Goal: Transaction & Acquisition: Purchase product/service

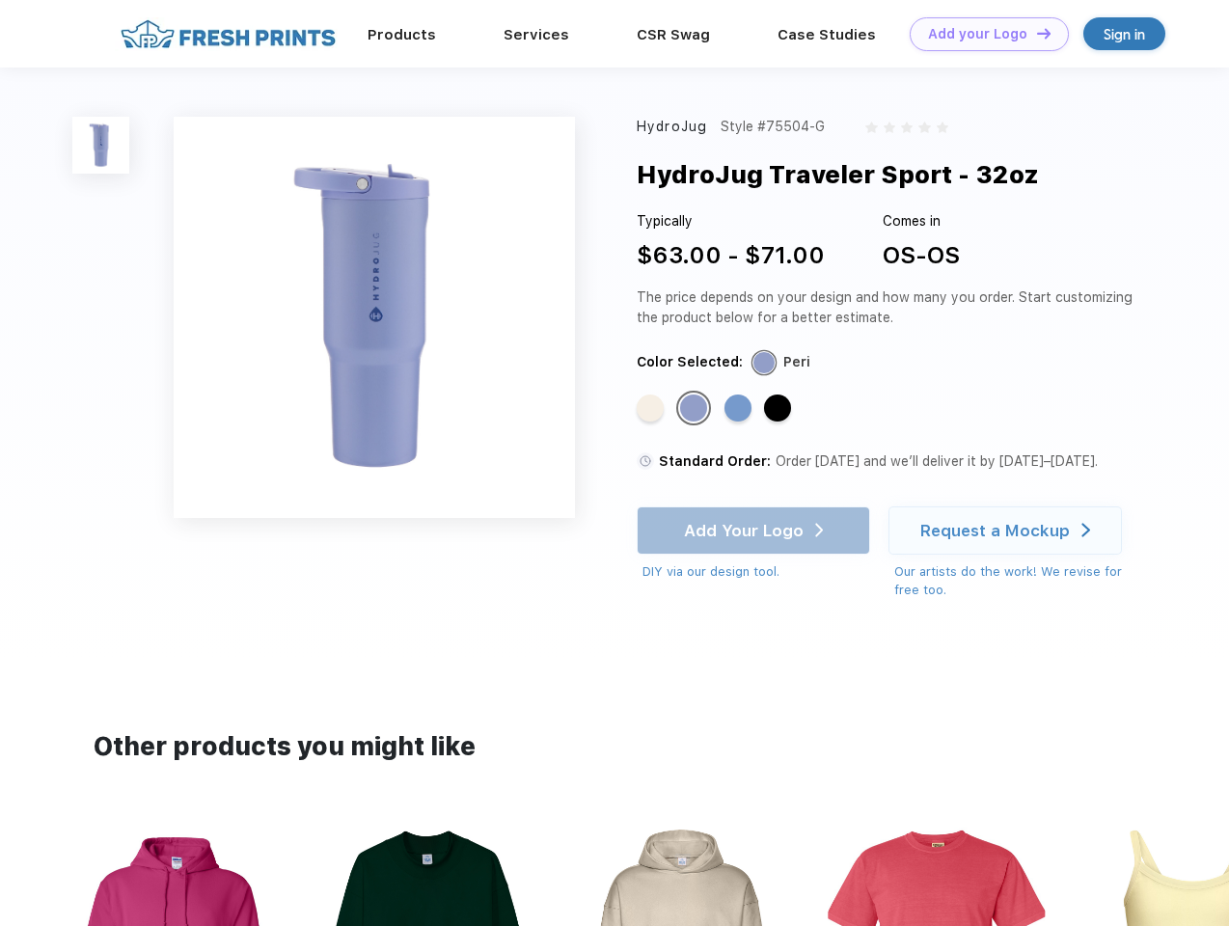
click at [982, 34] on link "Add your Logo Design Tool" at bounding box center [989, 34] width 159 height 34
click at [0, 0] on div "Design Tool" at bounding box center [0, 0] width 0 height 0
click at [1035, 33] on link "Add your Logo Design Tool" at bounding box center [989, 34] width 159 height 34
click at [101, 145] on img at bounding box center [100, 145] width 57 height 57
click at [652, 409] on div "Standard Color" at bounding box center [650, 408] width 27 height 27
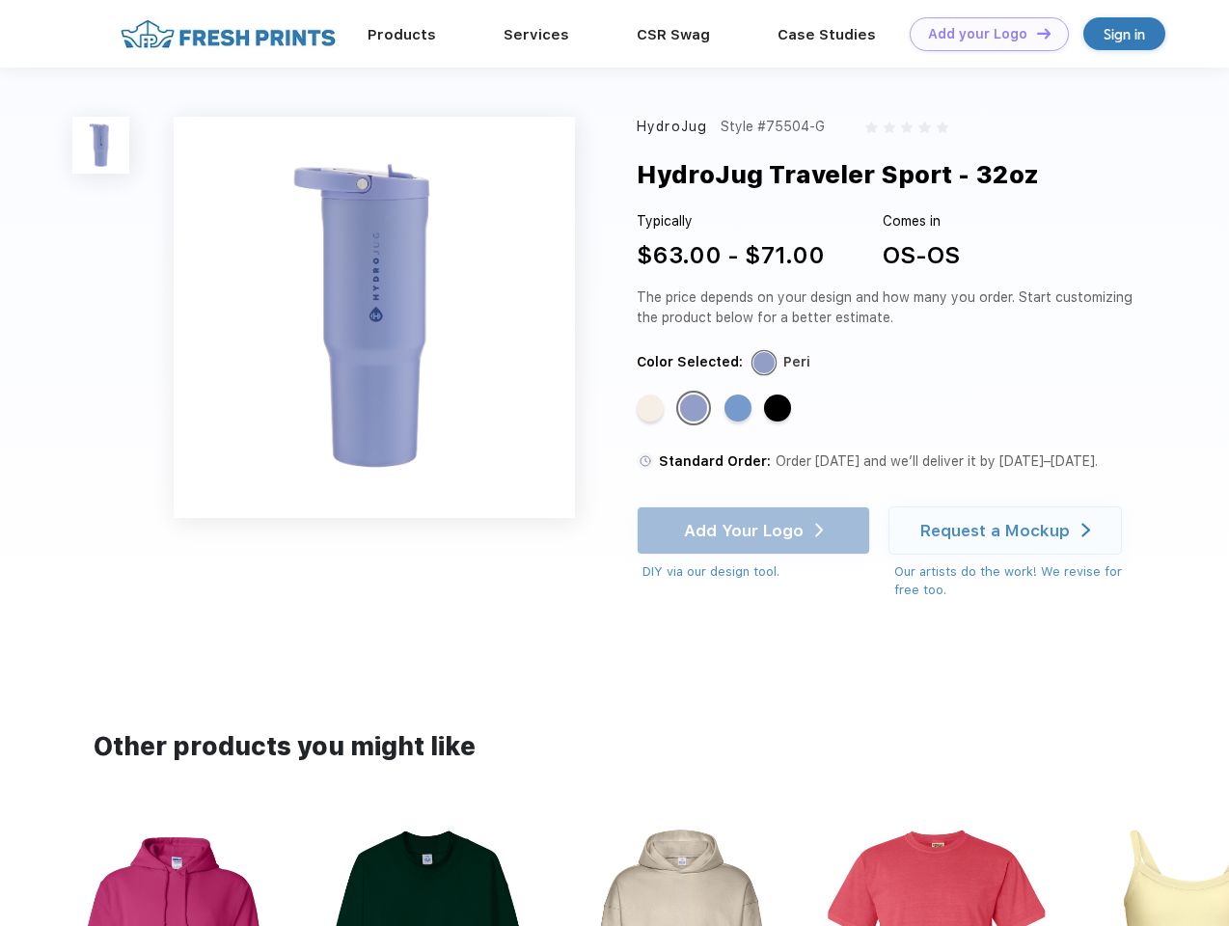
click at [695, 409] on div "Standard Color" at bounding box center [693, 408] width 27 height 27
click at [740, 409] on div "Standard Color" at bounding box center [737, 408] width 27 height 27
click at [779, 409] on div "Standard Color" at bounding box center [777, 408] width 27 height 27
click at [755, 531] on div "Add Your Logo DIY via our design tool. Ah shoot! This product isn't up in our d…" at bounding box center [753, 543] width 233 height 75
click at [1008, 531] on div "Request a Mockup" at bounding box center [995, 530] width 150 height 19
